Goal: Information Seeking & Learning: Learn about a topic

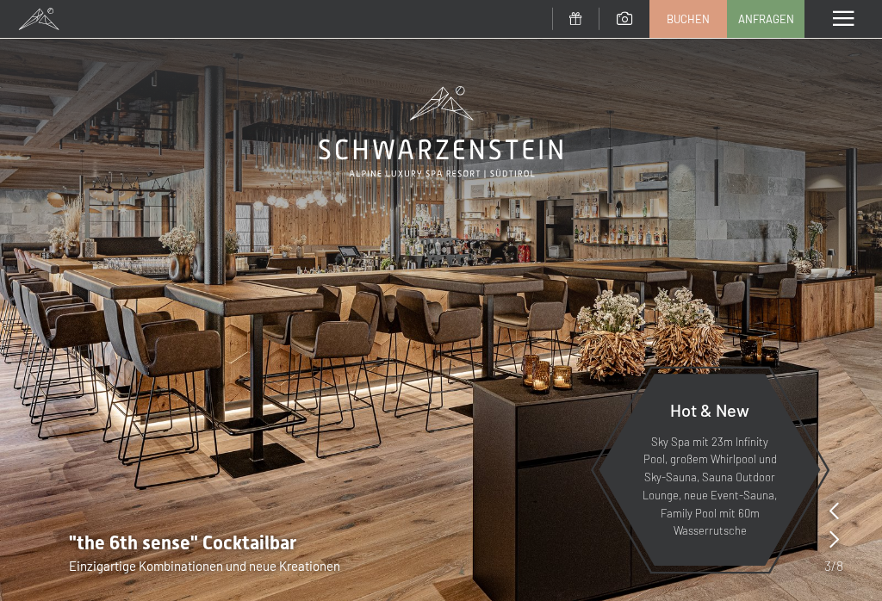
click at [849, 19] on span at bounding box center [843, 19] width 21 height 16
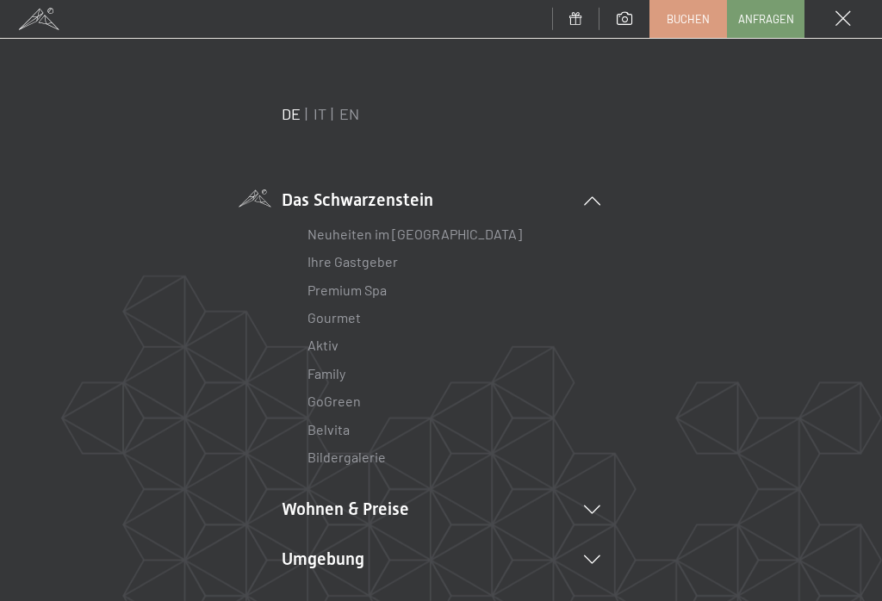
click at [598, 506] on icon at bounding box center [592, 510] width 16 height 9
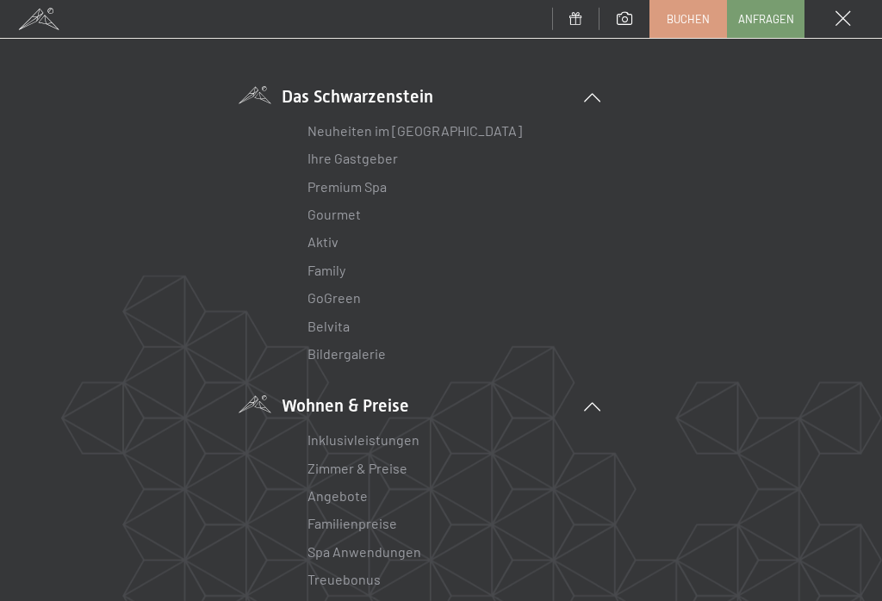
scroll to position [105, 0]
click at [365, 398] on li "Wohnen & Preise Inklusivleistungen Zimmer & Preise Liste Angebote Liste Familie…" at bounding box center [441, 576] width 319 height 368
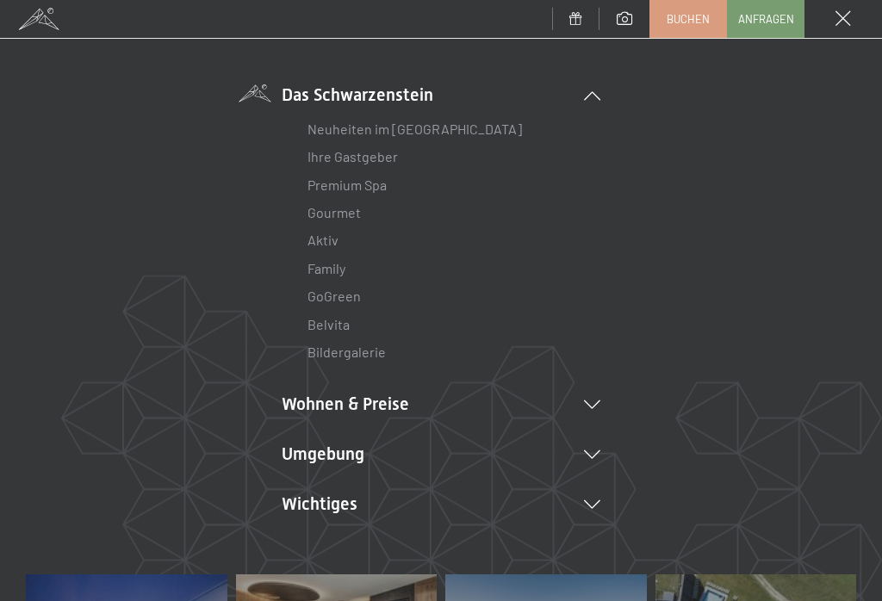
click at [374, 411] on li "Wohnen & Preise Inklusivleistungen Zimmer & Preise Liste Angebote Liste Familie…" at bounding box center [441, 404] width 319 height 24
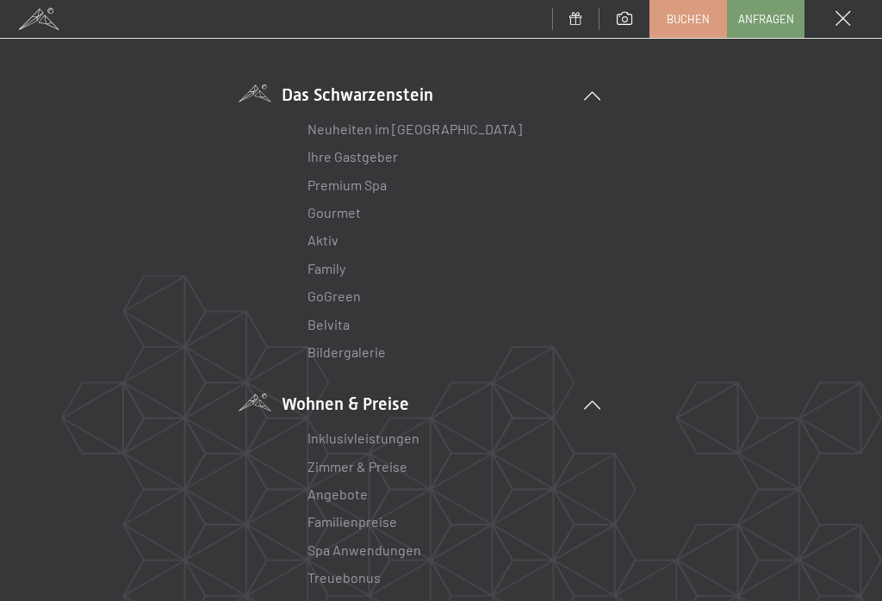
click at [393, 438] on link "Inklusivleistungen" at bounding box center [363, 438] width 112 height 16
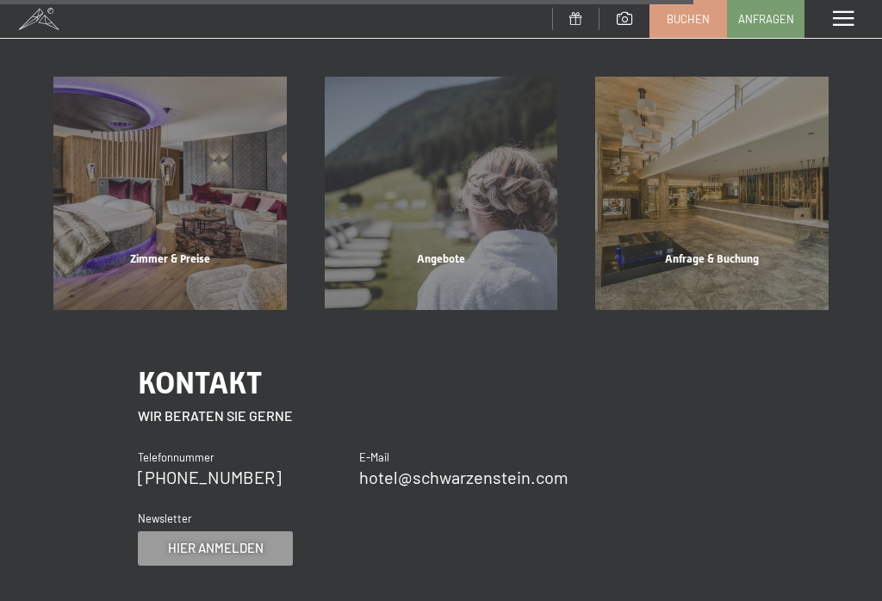
scroll to position [1675, 0]
click at [182, 251] on div "Zimmer & Preise" at bounding box center [169, 280] width 271 height 59
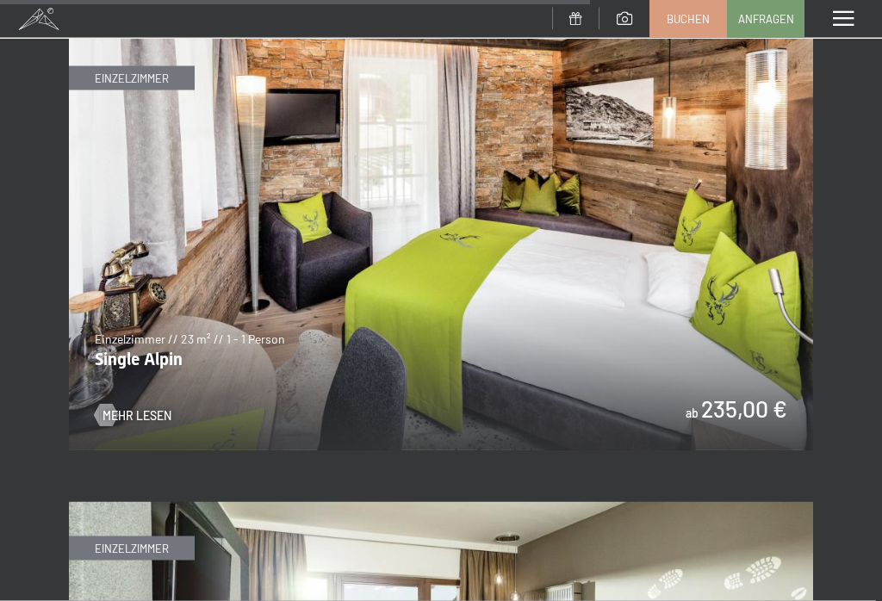
scroll to position [5463, 0]
click at [132, 408] on span "Mehr Lesen" at bounding box center [136, 415] width 69 height 17
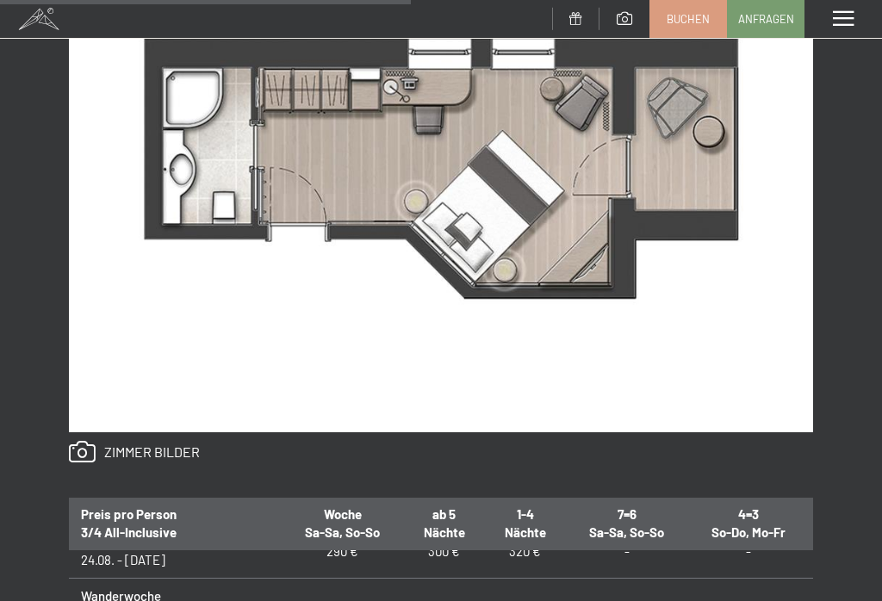
scroll to position [45, 0]
click at [792, 518] on th "4=3 So-Do, Mo-Fr" at bounding box center [748, 523] width 121 height 54
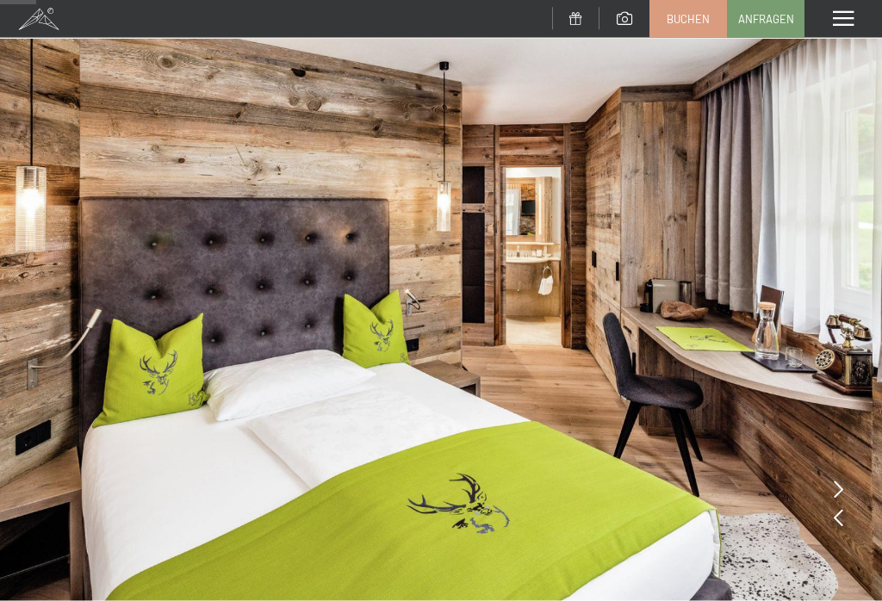
scroll to position [0, 0]
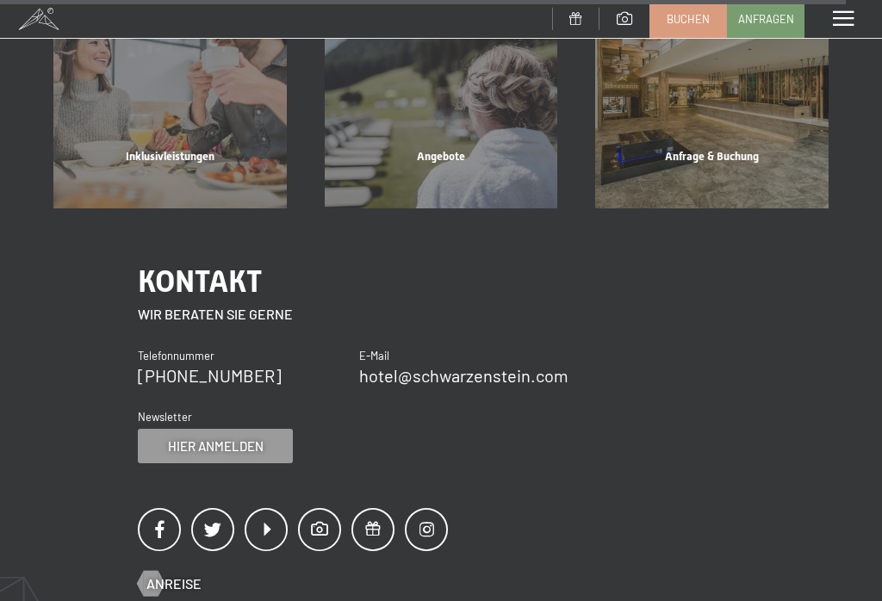
scroll to position [7885, 0]
